Goal: Task Accomplishment & Management: Manage account settings

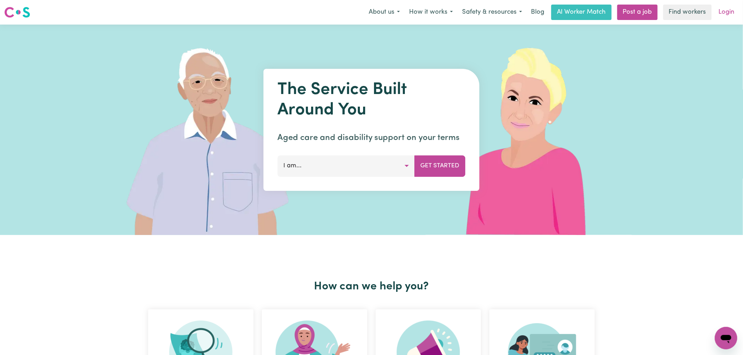
click at [733, 10] on link "Login" at bounding box center [726, 12] width 24 height 15
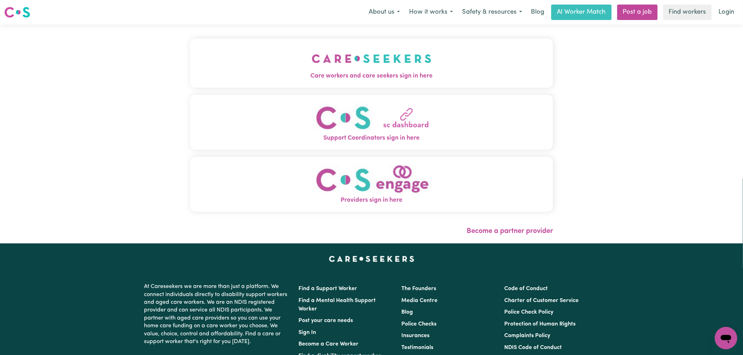
click at [294, 73] on span "Care workers and care seekers sign in here" at bounding box center [371, 76] width 363 height 9
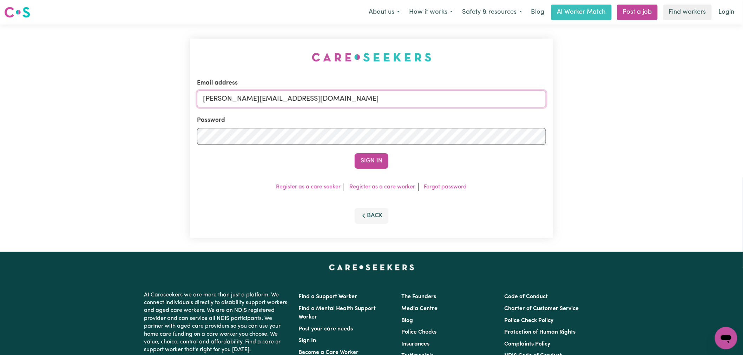
click at [298, 99] on input "[PERSON_NAME][EMAIL_ADDRESS][DOMAIN_NAME]" at bounding box center [371, 99] width 349 height 17
drag, startPoint x: 367, startPoint y: 97, endPoint x: 242, endPoint y: 97, distance: 124.9
click at [239, 97] on input "superuser~LukeHanna@careseekers.com.au" at bounding box center [371, 99] width 349 height 17
type input "superuser~LukeHanna@careseekers.com.au"
drag, startPoint x: 348, startPoint y: 153, endPoint x: 373, endPoint y: 155, distance: 25.3
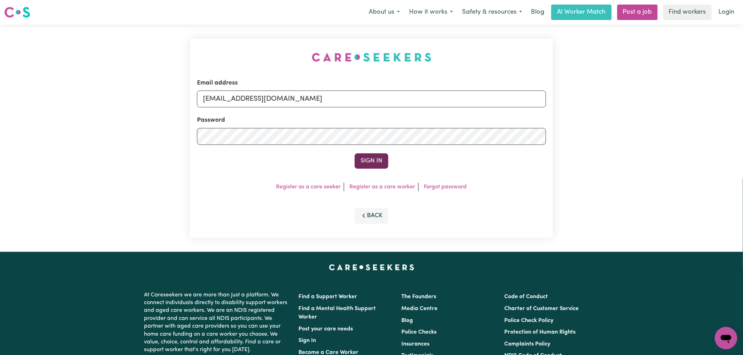
click at [350, 153] on div "Sign In" at bounding box center [371, 160] width 349 height 15
click at [373, 155] on button "Sign In" at bounding box center [371, 160] width 34 height 15
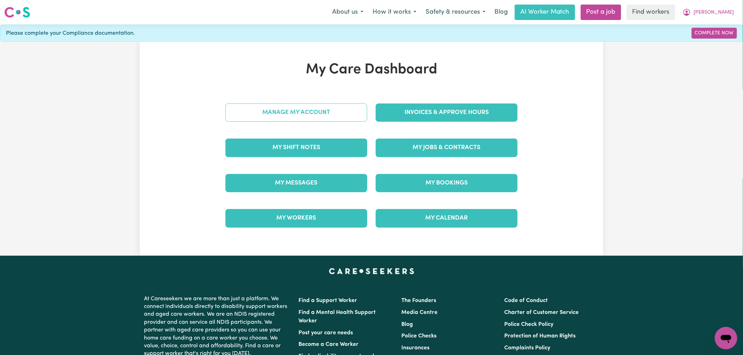
click at [280, 112] on link "Manage My Account" at bounding box center [296, 113] width 142 height 18
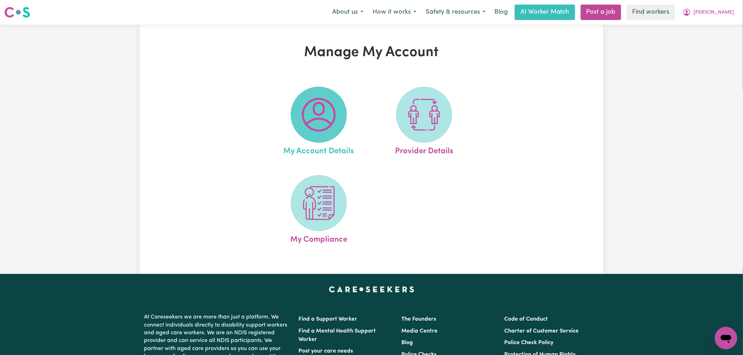
click at [338, 117] on span at bounding box center [319, 115] width 56 height 56
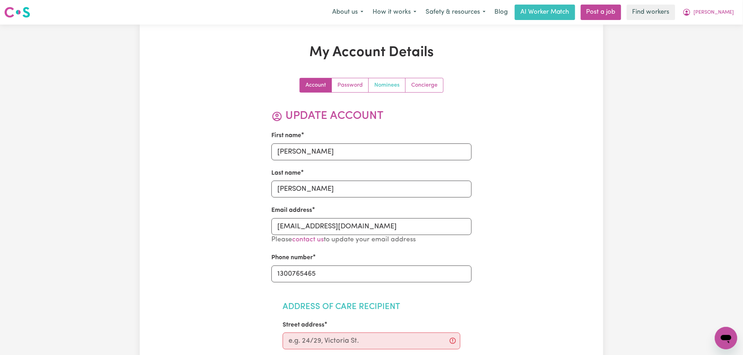
click at [385, 88] on link "Nominees" at bounding box center [387, 85] width 37 height 14
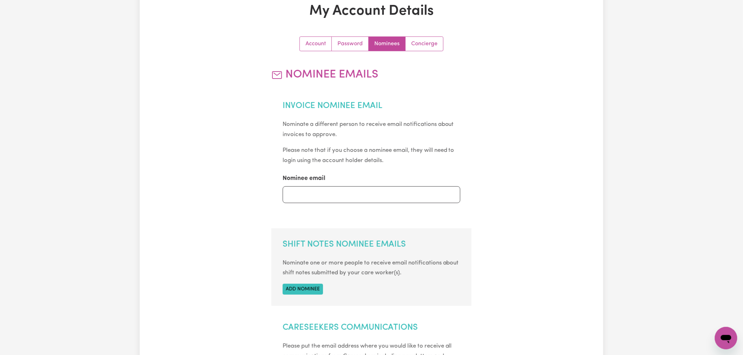
scroll to position [39, 0]
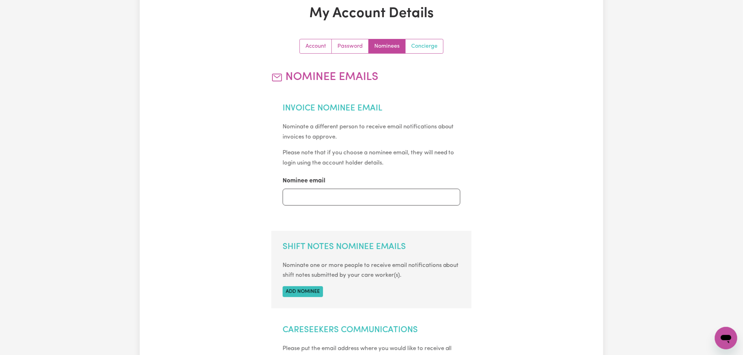
click at [418, 48] on link "Concierge" at bounding box center [424, 46] width 38 height 14
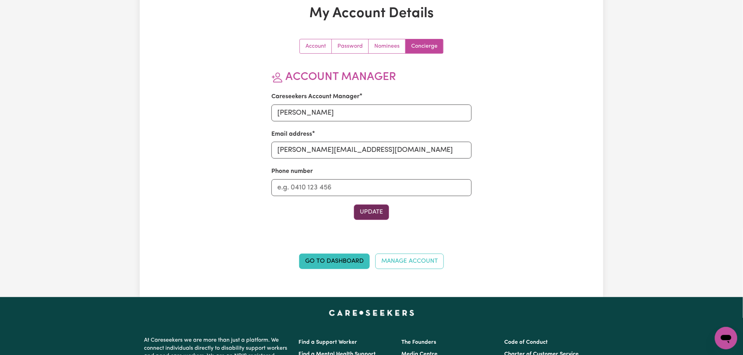
click at [367, 210] on button "Update" at bounding box center [371, 212] width 35 height 15
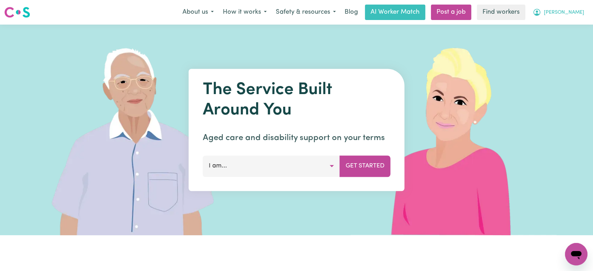
click at [577, 15] on span "[PERSON_NAME]" at bounding box center [564, 13] width 40 height 8
click at [558, 40] on link "Logout" at bounding box center [560, 40] width 55 height 13
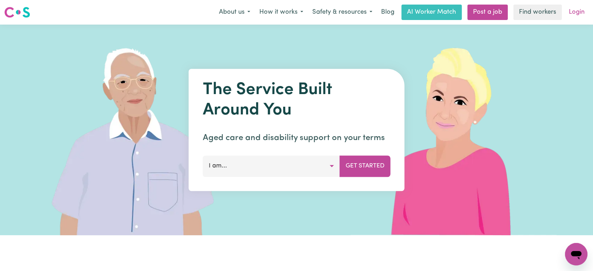
click at [582, 8] on link "Login" at bounding box center [577, 12] width 24 height 15
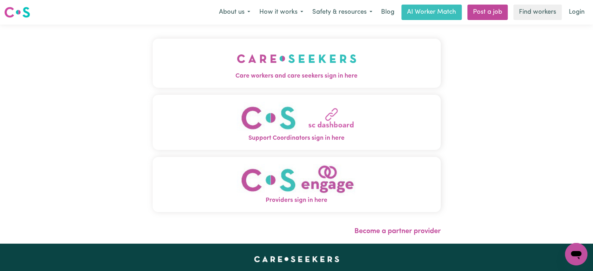
click at [281, 68] on img "Care workers and care seekers sign in here" at bounding box center [297, 59] width 120 height 26
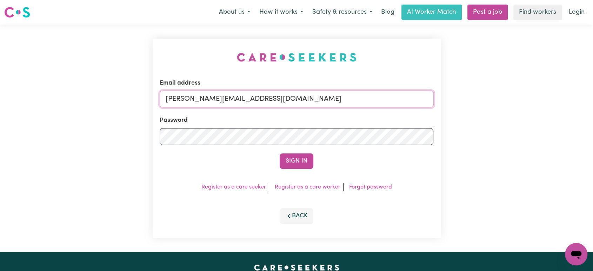
click at [279, 101] on input "[PERSON_NAME][EMAIL_ADDRESS][DOMAIN_NAME]" at bounding box center [297, 99] width 274 height 17
drag, startPoint x: 339, startPoint y: 97, endPoint x: 202, endPoint y: 100, distance: 136.9
click at [202, 100] on input "[EMAIL_ADDRESS][DOMAIN_NAME]" at bounding box center [297, 99] width 274 height 17
type input "superuser~[EMAIL_ADDRESS][DOMAIN_NAME]"
click at [280, 153] on button "Sign In" at bounding box center [297, 160] width 34 height 15
